Goal: Information Seeking & Learning: Learn about a topic

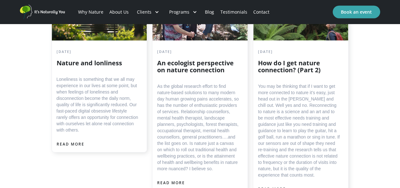
scroll to position [820, 0]
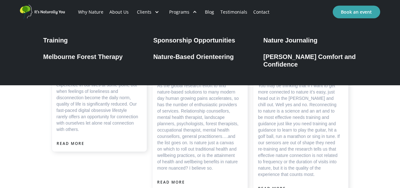
click at [164, 41] on div "Sponsorship Opportunities" at bounding box center [194, 40] width 82 height 8
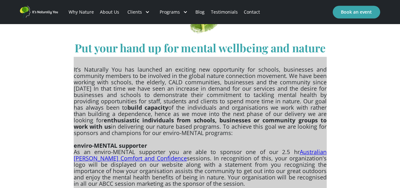
scroll to position [243, 0]
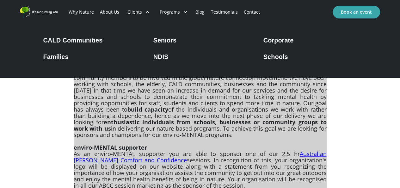
click at [275, 43] on div "Corporate" at bounding box center [278, 40] width 30 height 8
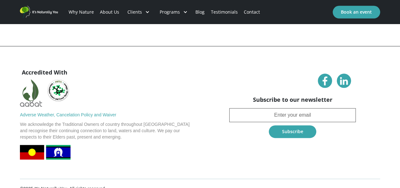
scroll to position [348, 0]
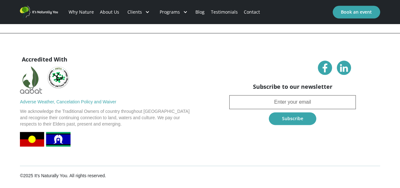
click at [328, 71] on link at bounding box center [325, 67] width 14 height 14
